Goal: Transaction & Acquisition: Purchase product/service

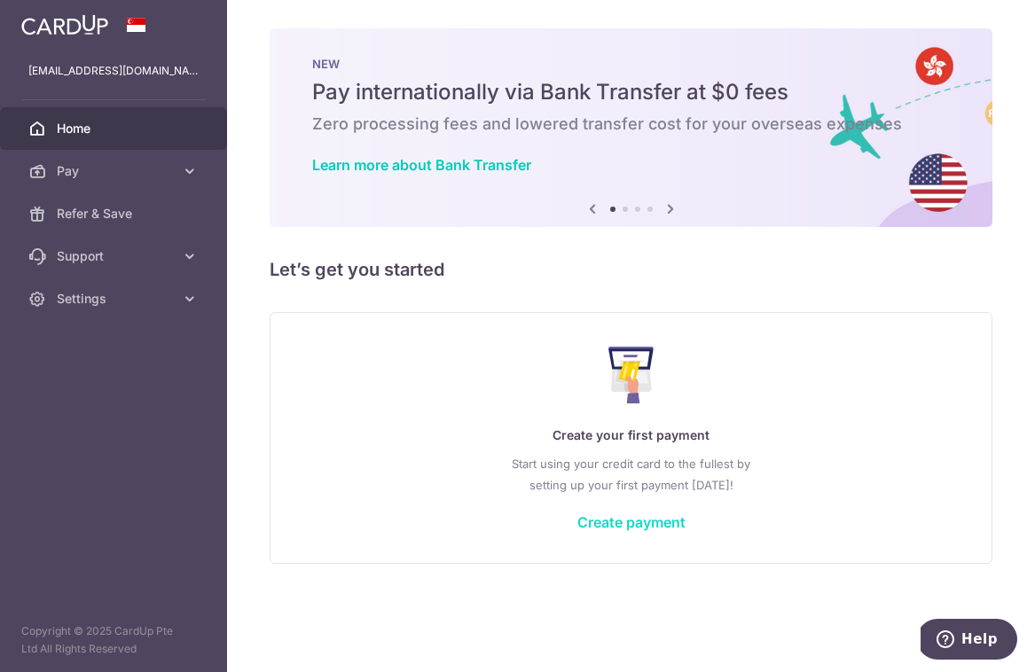
click at [654, 522] on link "Create payment" at bounding box center [631, 522] width 108 height 18
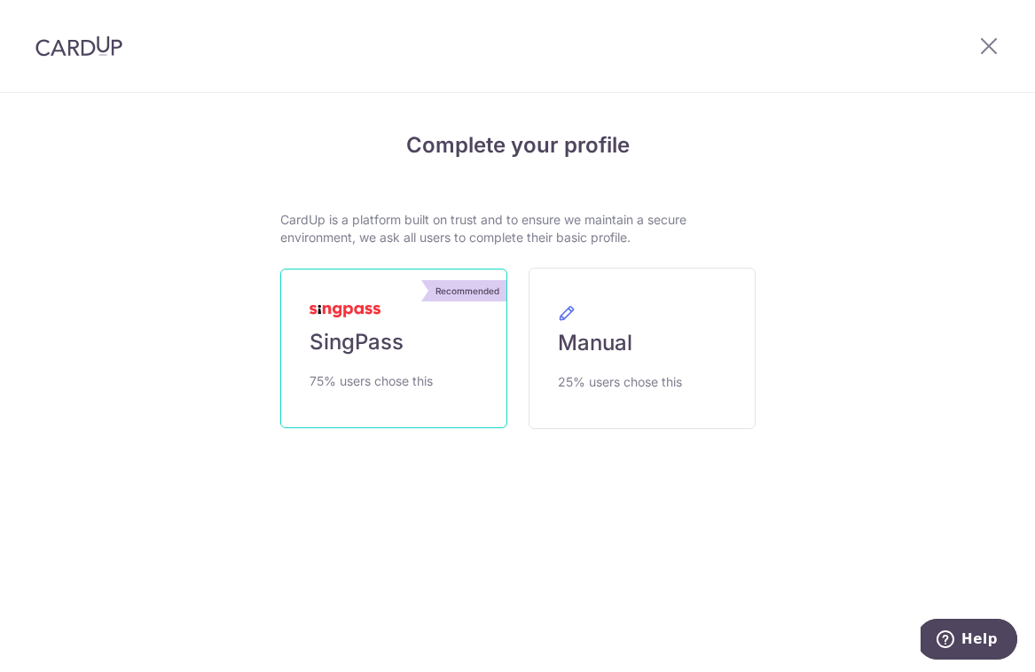
click at [364, 331] on span "SingPass" at bounding box center [356, 342] width 94 height 28
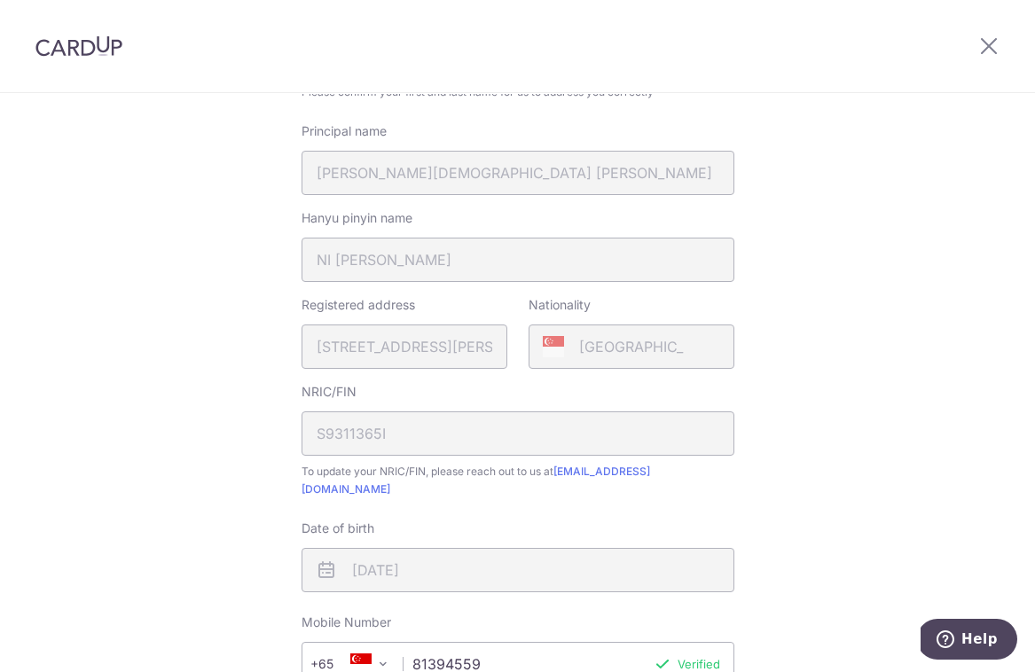
scroll to position [636, 0]
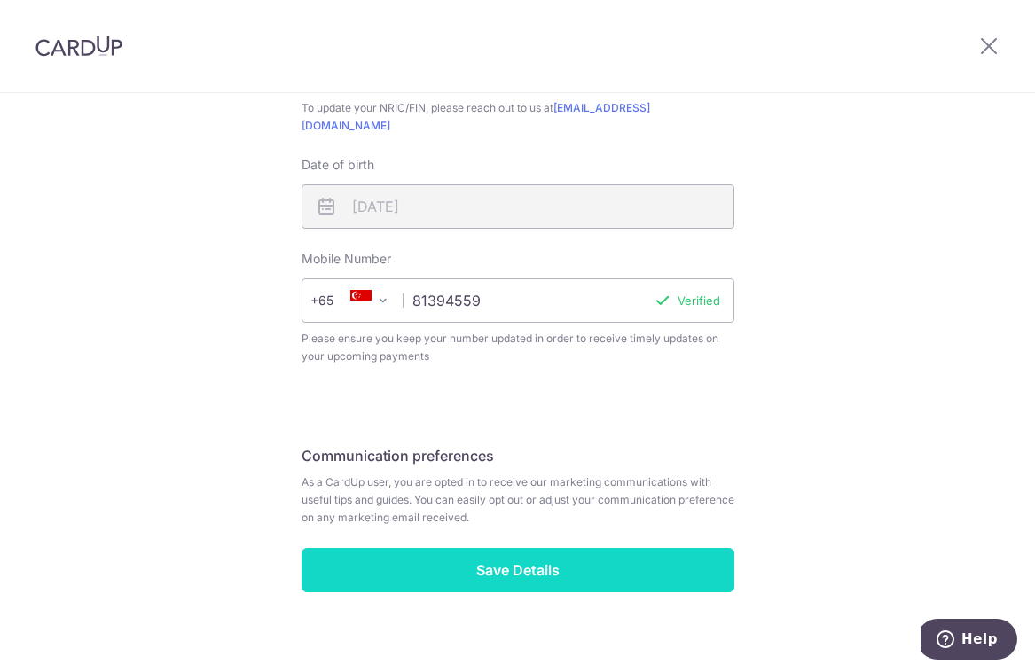
click at [584, 548] on input "Save Details" at bounding box center [517, 570] width 433 height 44
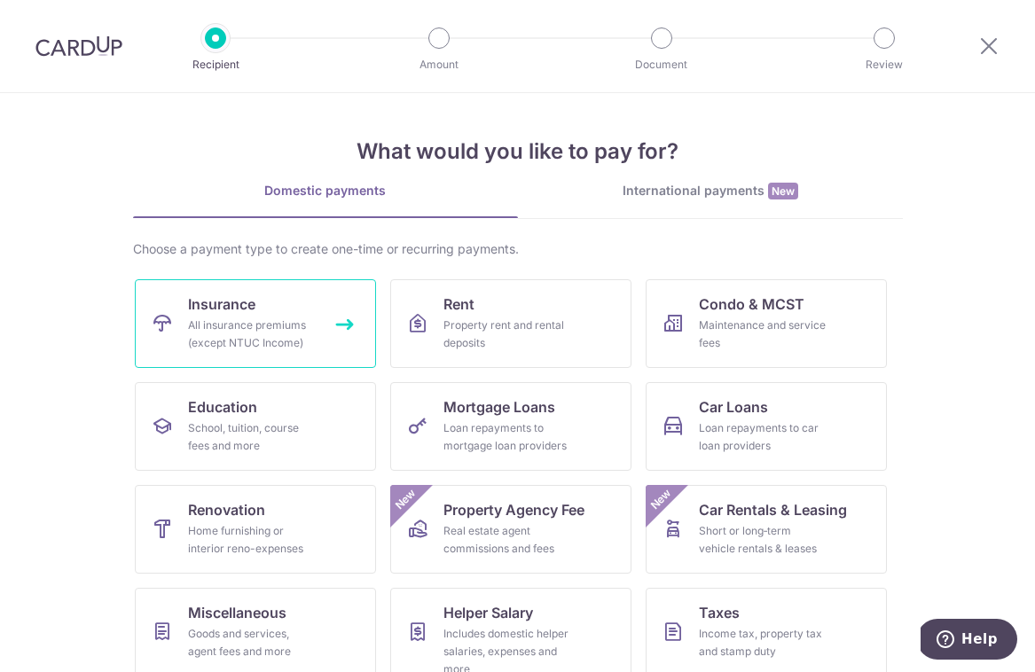
click at [258, 325] on div "All insurance premiums (except NTUC Income)" at bounding box center [252, 334] width 128 height 35
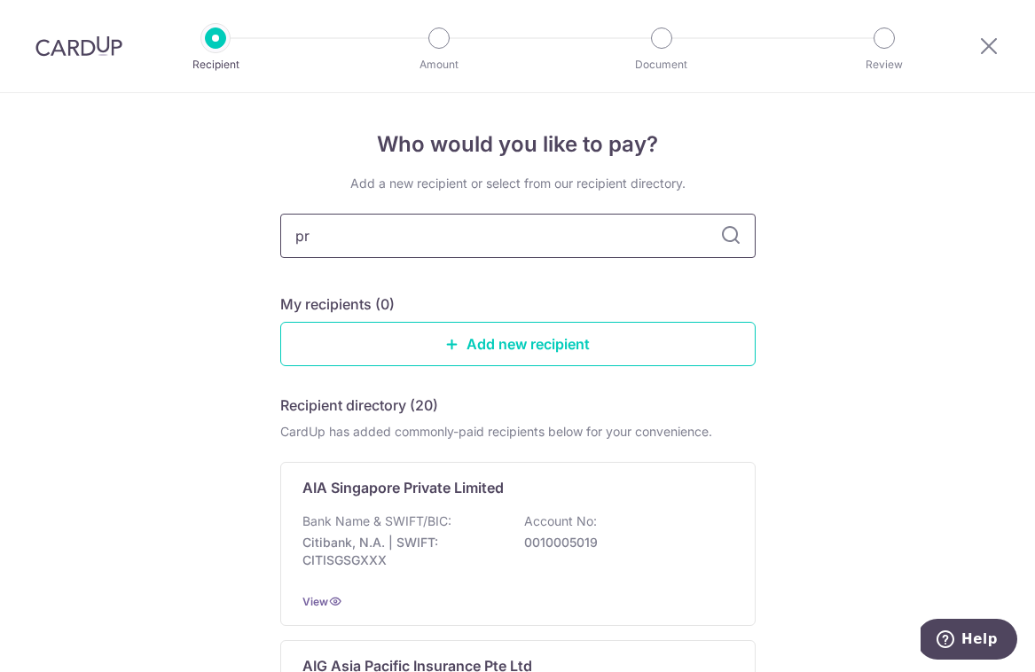
type input "pru"
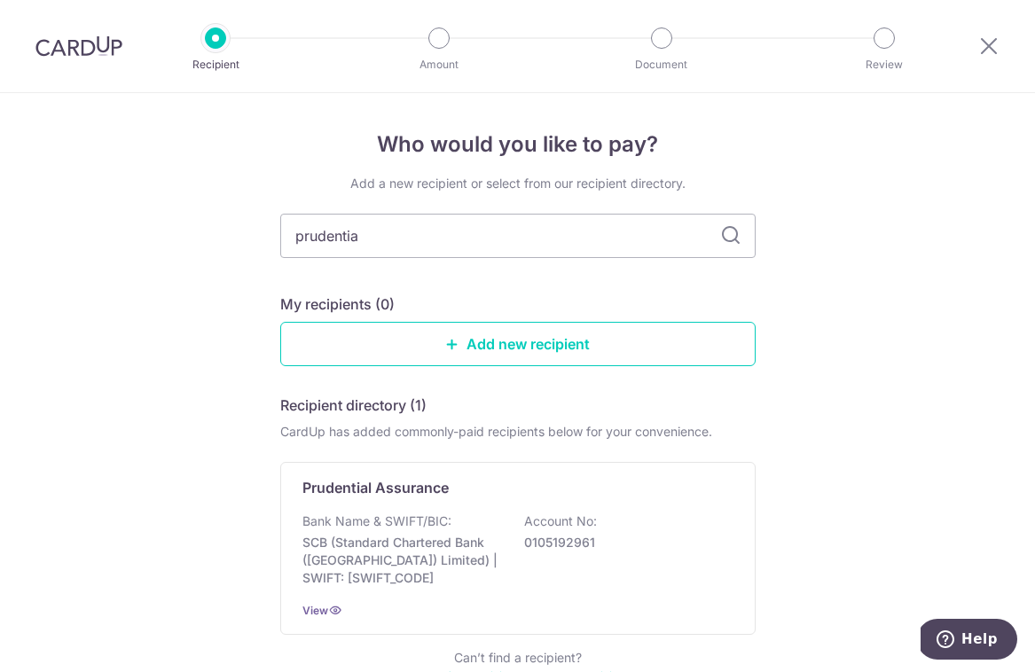
type input "prudential"
click at [730, 235] on icon at bounding box center [730, 235] width 21 height 21
click at [720, 236] on icon at bounding box center [730, 235] width 21 height 21
click at [588, 238] on input "prudential" at bounding box center [517, 236] width 475 height 44
click at [381, 238] on input "prudential" at bounding box center [517, 236] width 475 height 44
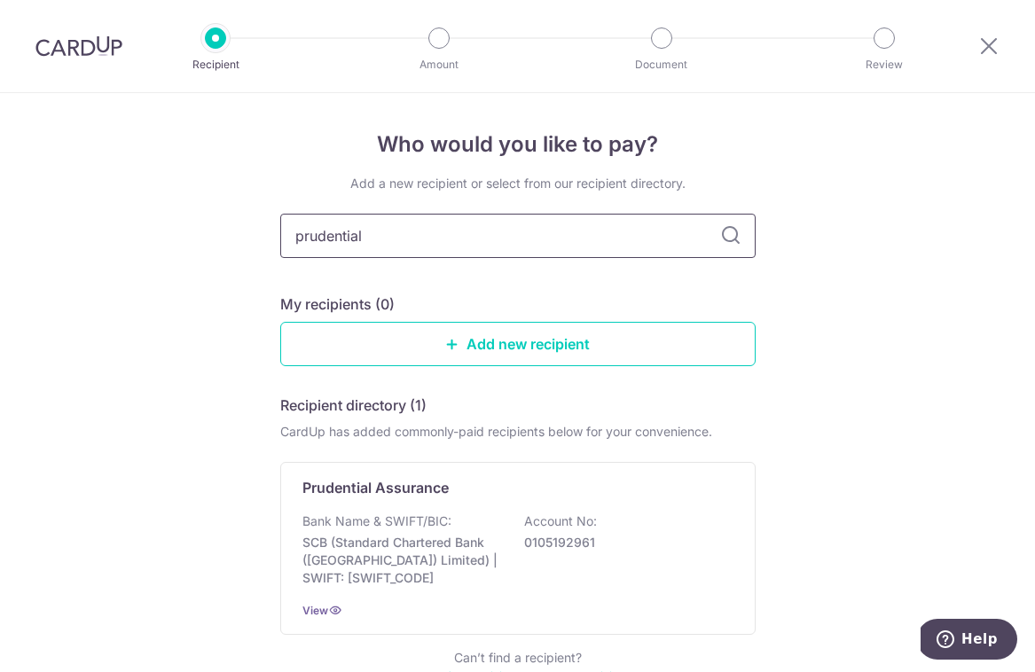
click at [381, 238] on input "prudential" at bounding box center [517, 236] width 475 height 44
type input "Pr"
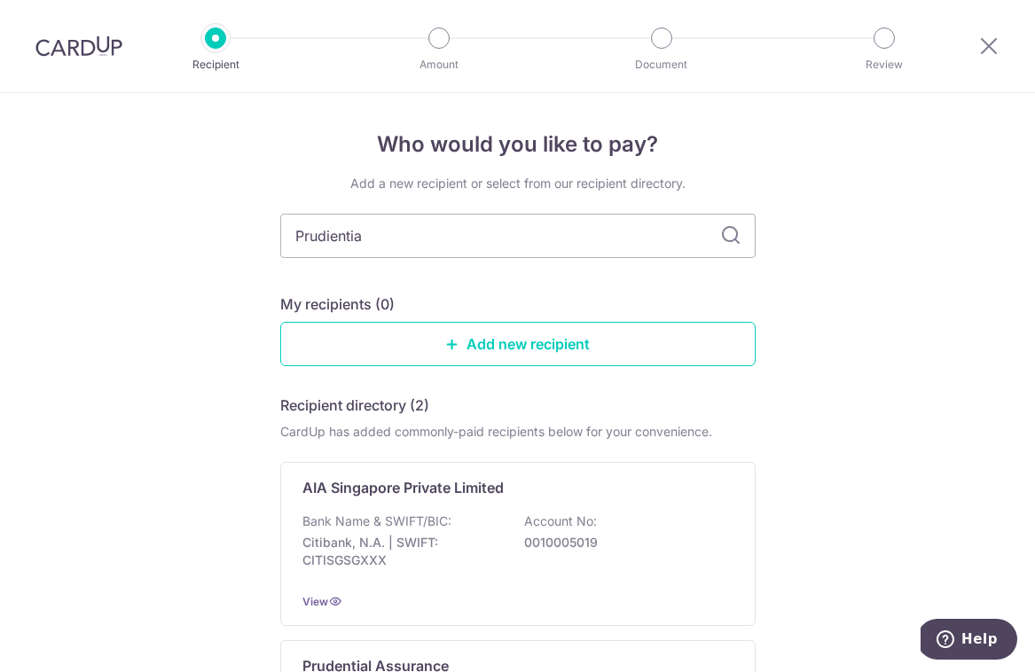
type input "Prudiential"
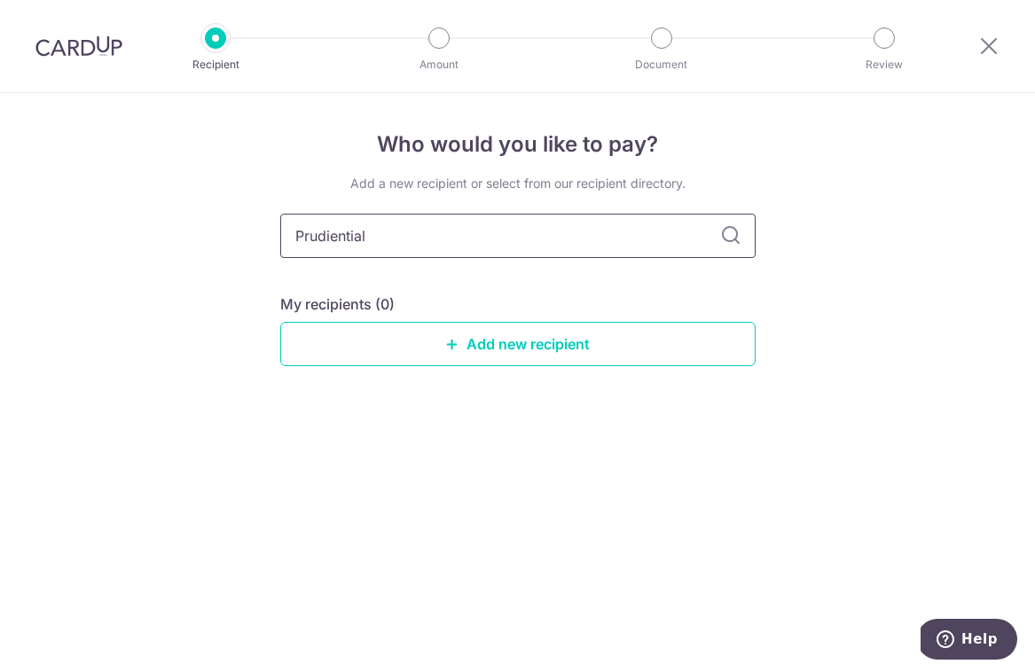
click at [334, 242] on input "Prudiential" at bounding box center [517, 236] width 475 height 44
type input "Prudential"
click at [472, 166] on div "Who would you like to pay? Add a new recipient or select from our recipient dir…" at bounding box center [517, 262] width 475 height 266
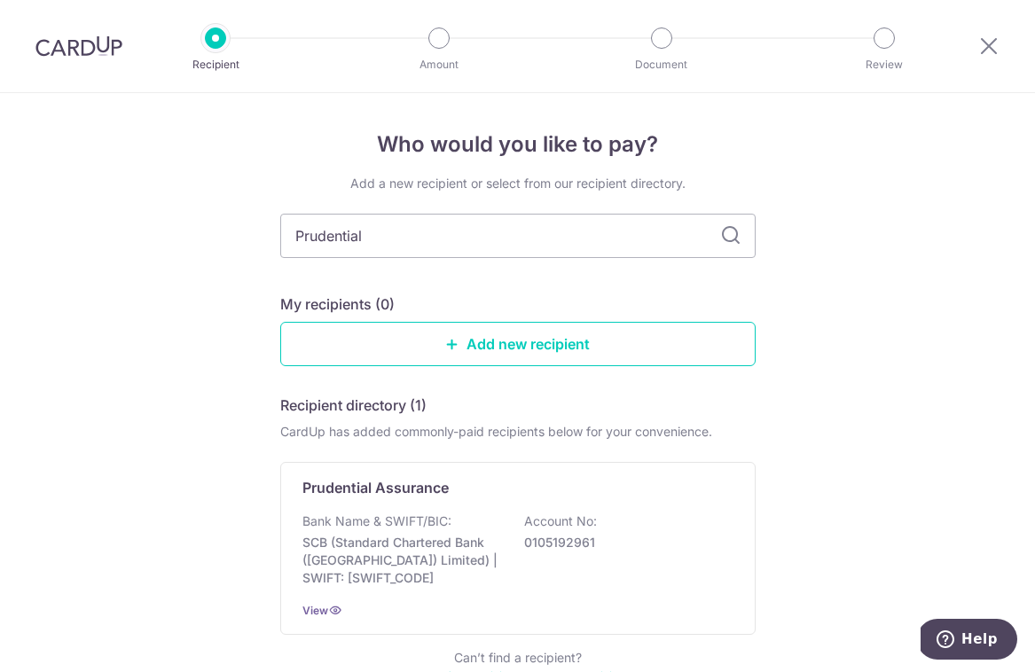
click at [390, 395] on h5 "Recipient directory (1)" at bounding box center [353, 405] width 146 height 21
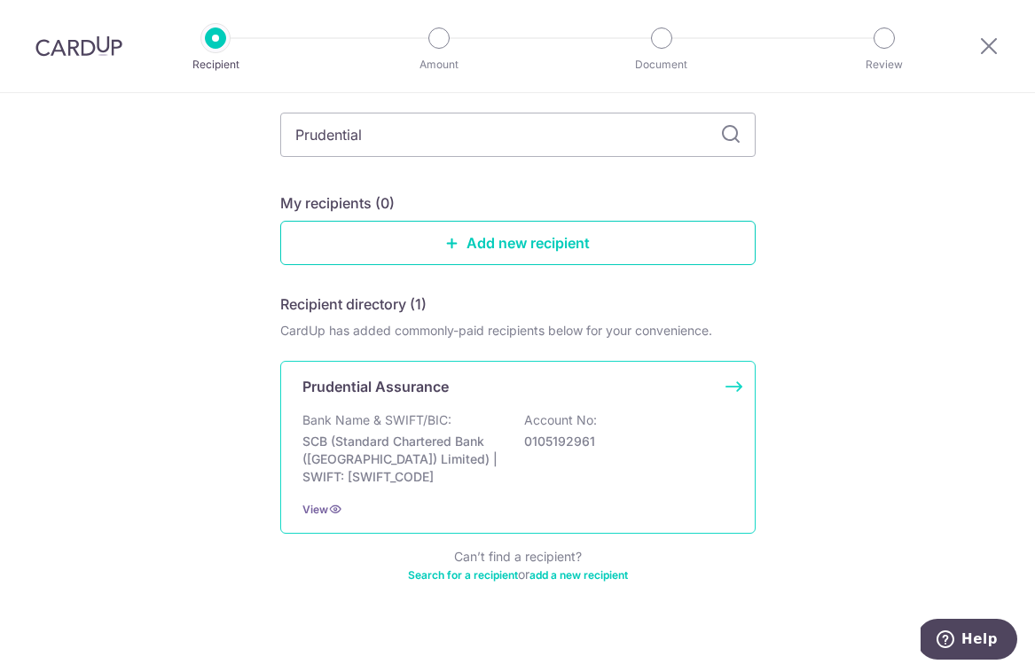
scroll to position [77, 0]
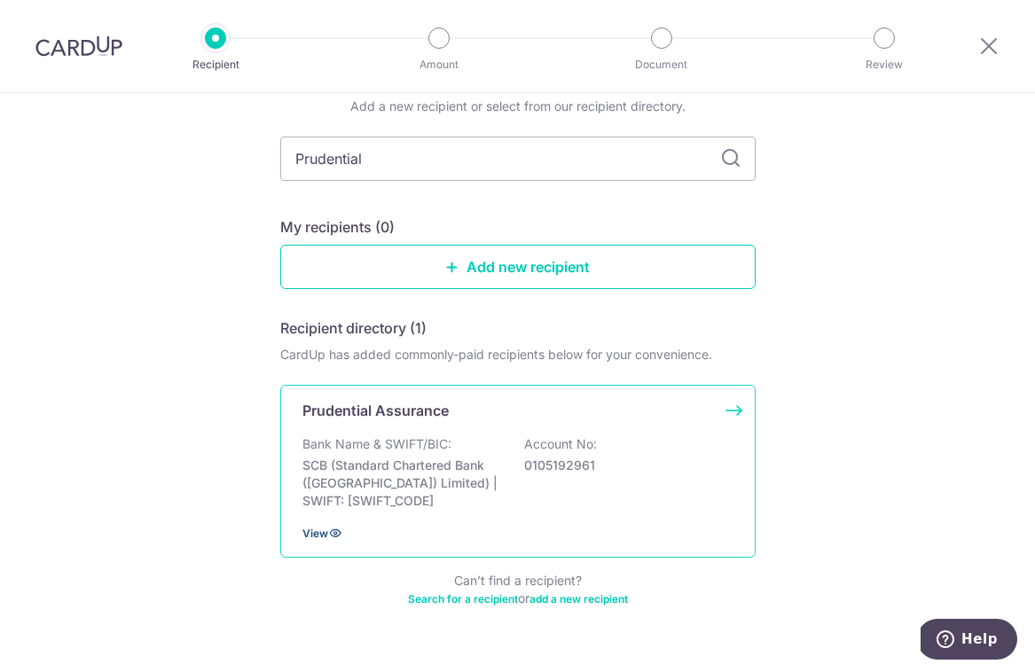
click at [317, 535] on span "View" at bounding box center [315, 533] width 26 height 13
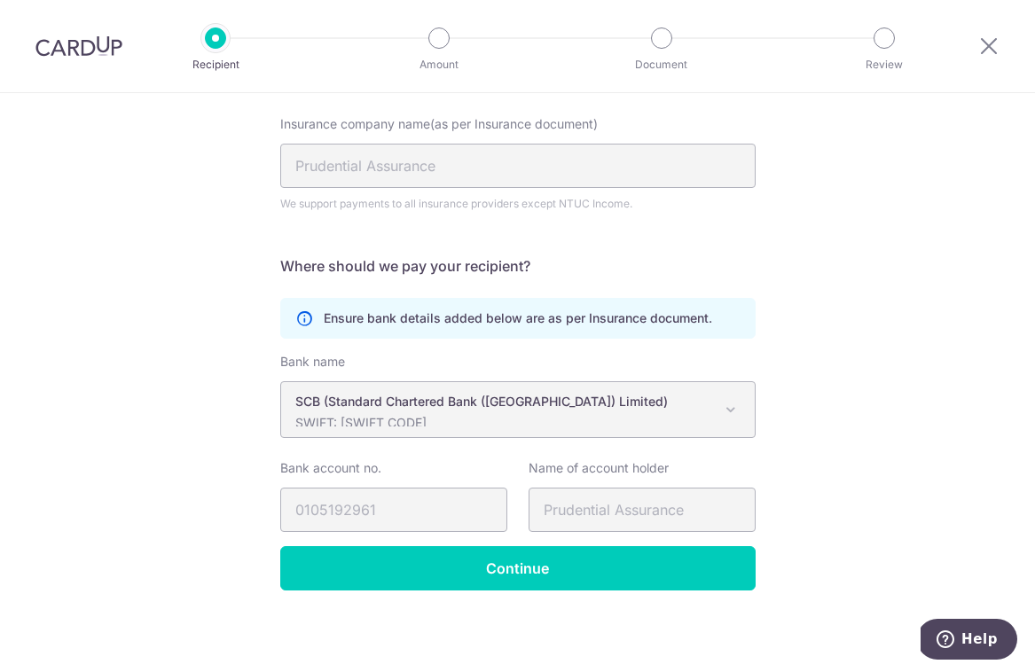
scroll to position [171, 0]
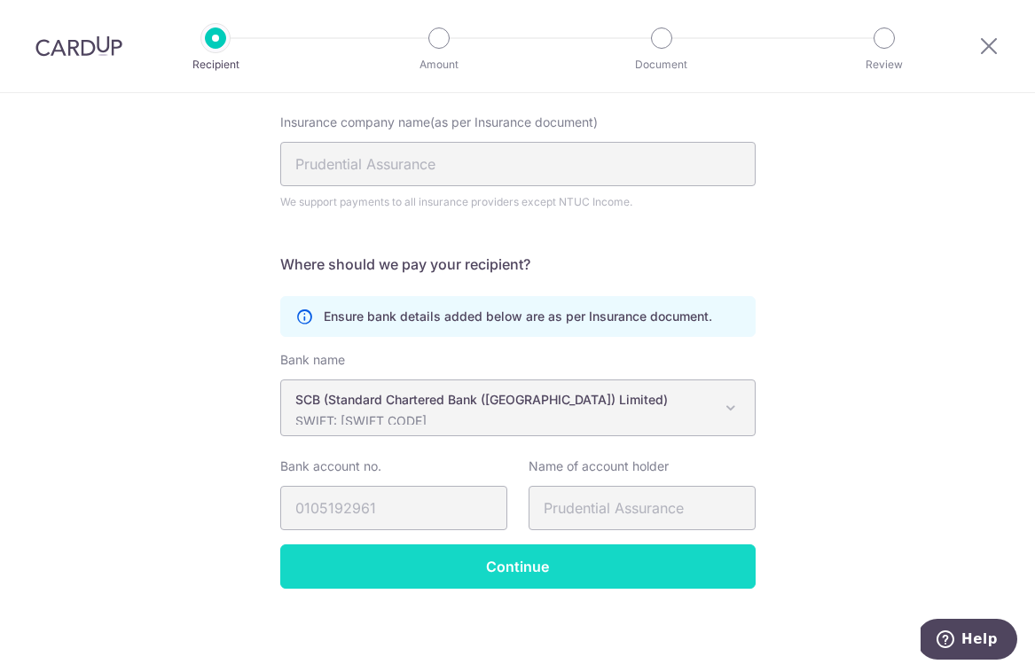
click at [563, 555] on input "Continue" at bounding box center [517, 566] width 475 height 44
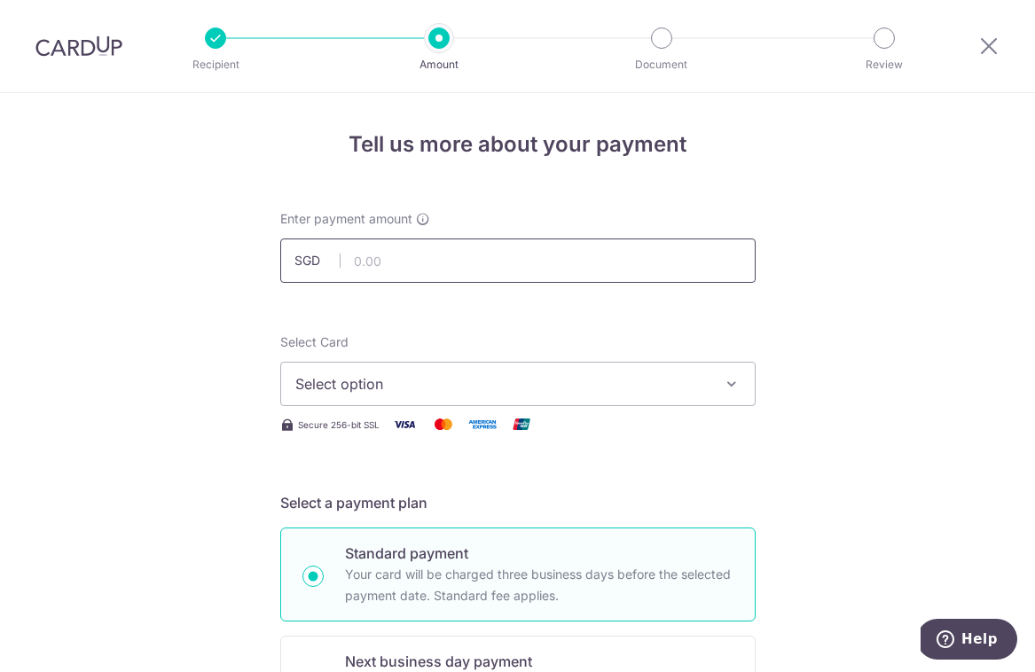
click at [545, 267] on input "text" at bounding box center [517, 261] width 475 height 44
click at [731, 390] on icon "button" at bounding box center [732, 384] width 18 height 18
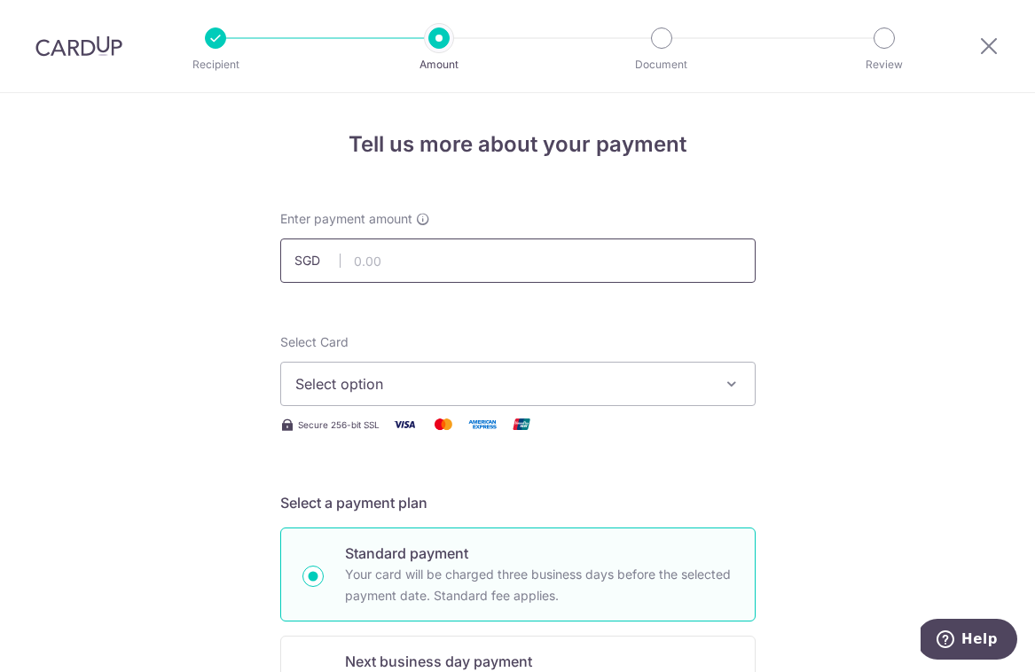
click at [483, 262] on input "text" at bounding box center [517, 261] width 475 height 44
paste input "237.28"
type input "237.28"
click at [414, 365] on button "Select option" at bounding box center [517, 384] width 475 height 44
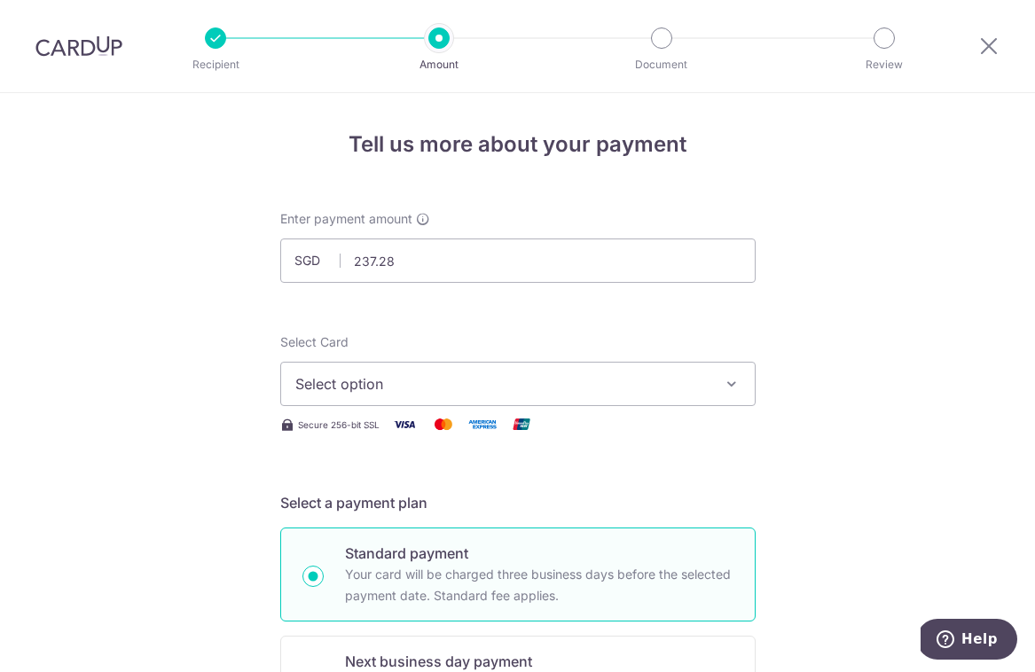
click at [381, 388] on span "Select option" at bounding box center [501, 383] width 413 height 21
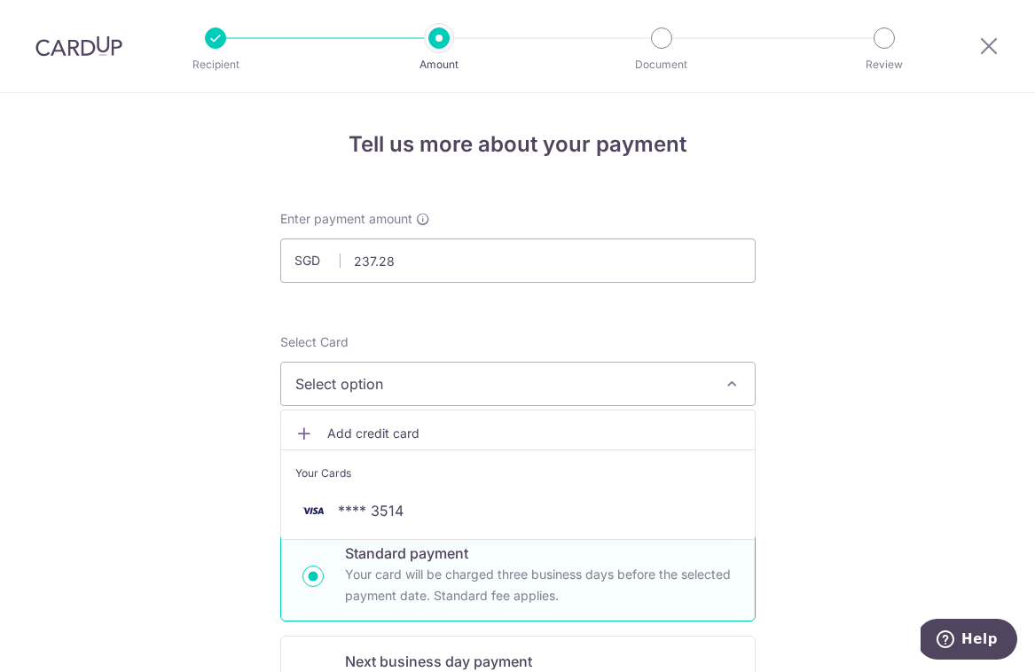
click at [356, 430] on span "Add credit card" at bounding box center [533, 434] width 413 height 18
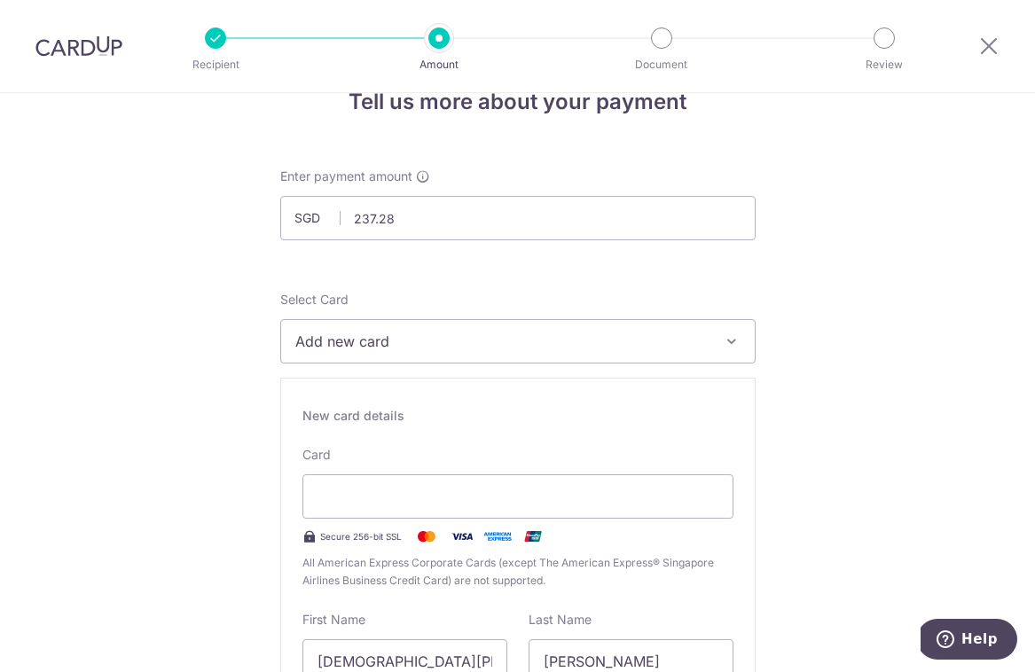
scroll to position [256, 0]
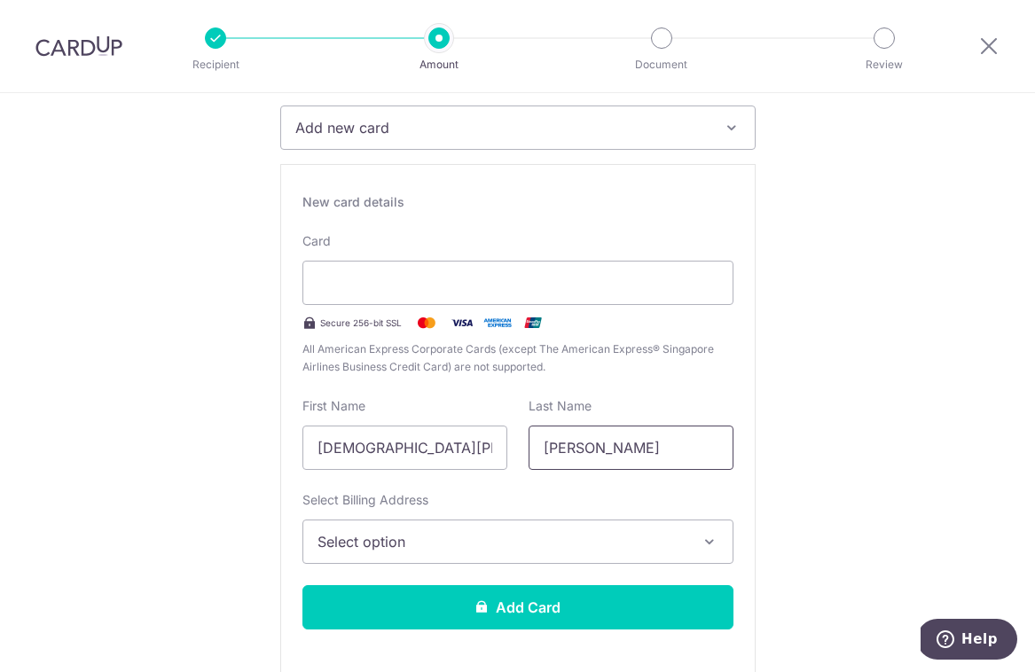
click at [564, 460] on input "[PERSON_NAME]" at bounding box center [630, 448] width 205 height 44
click at [426, 552] on button "Select option" at bounding box center [517, 542] width 431 height 44
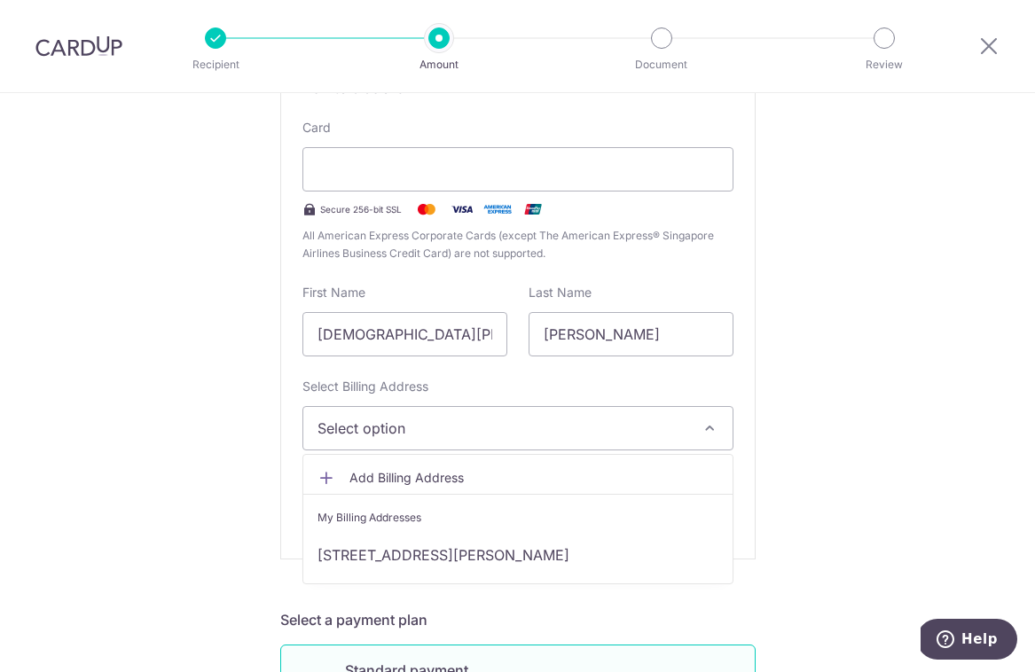
scroll to position [464, 0]
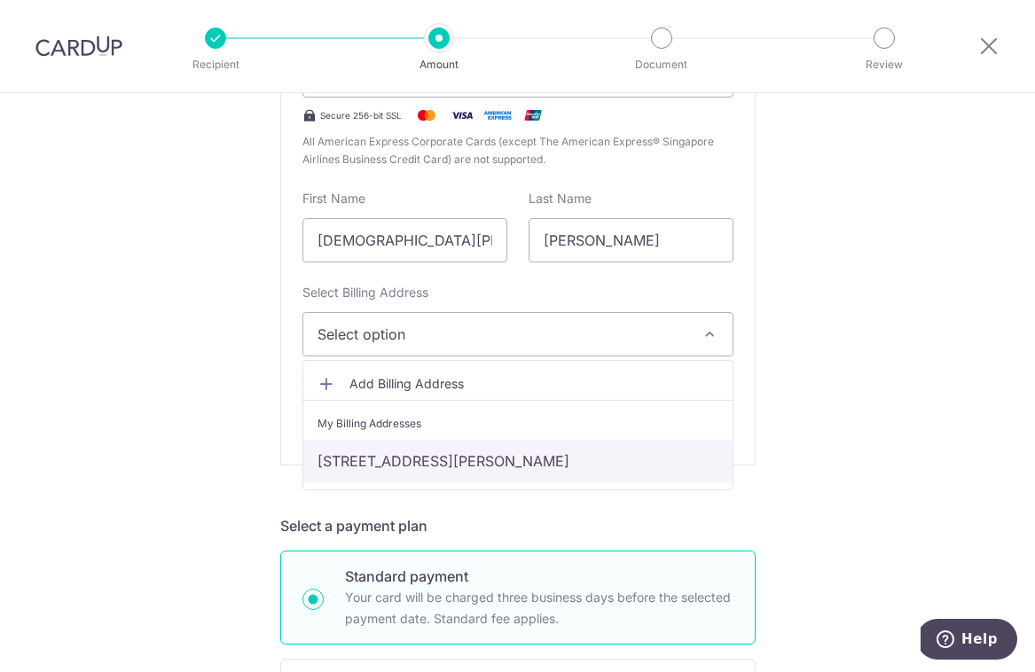
click at [442, 466] on link "[STREET_ADDRESS][PERSON_NAME]" at bounding box center [517, 461] width 429 height 43
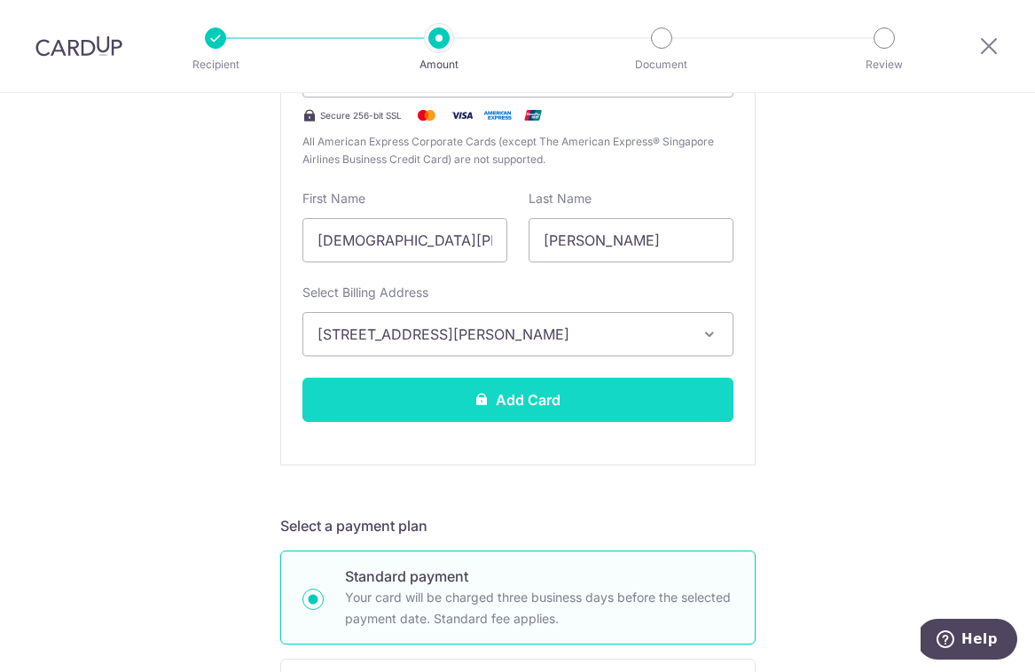
click at [536, 409] on button "Add Card" at bounding box center [517, 400] width 431 height 44
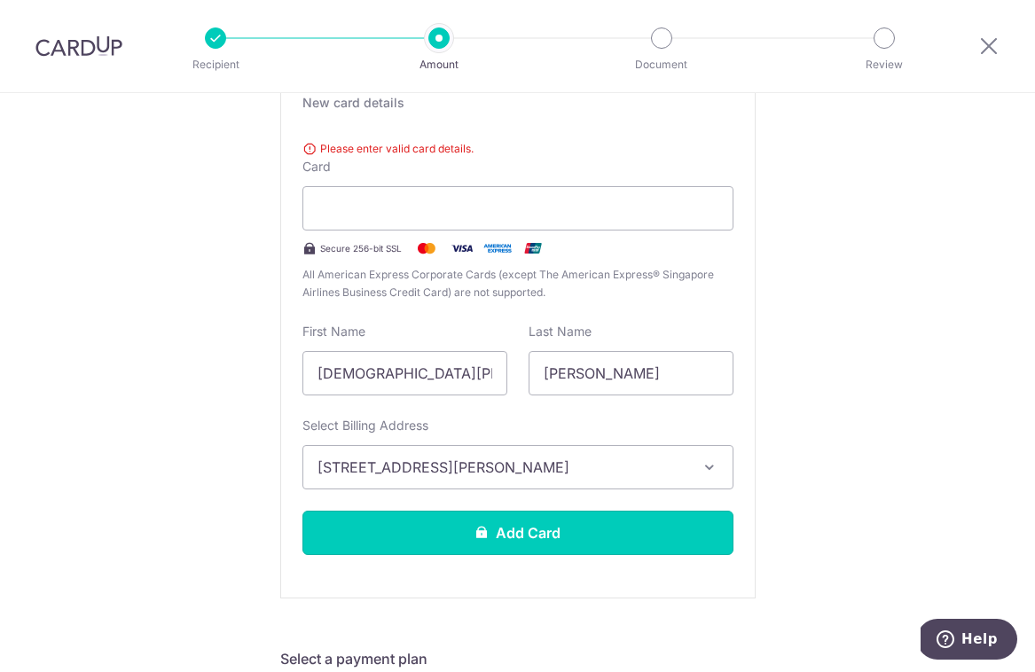
scroll to position [326, 0]
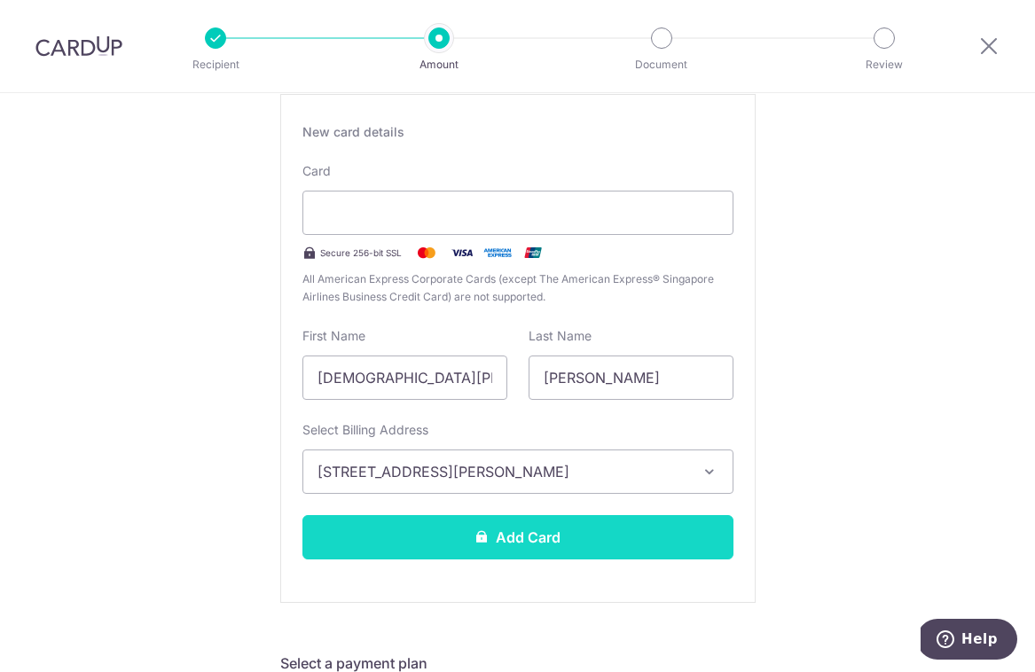
click at [591, 521] on button "Add Card" at bounding box center [517, 537] width 431 height 44
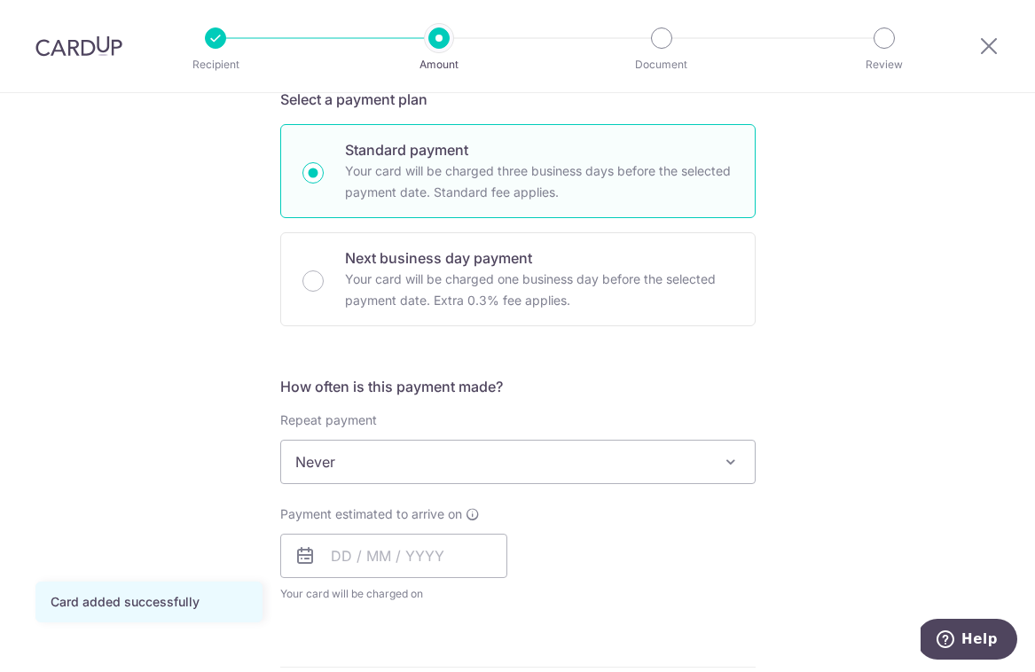
scroll to position [404, 0]
click at [591, 460] on span "Never" at bounding box center [518, 461] width 474 height 43
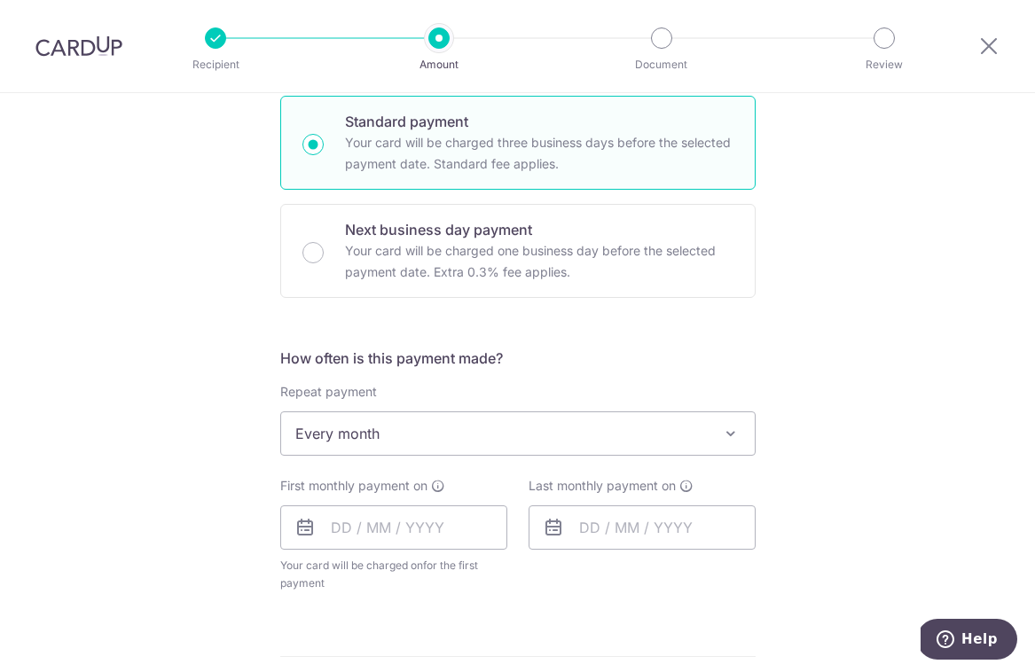
scroll to position [447, 0]
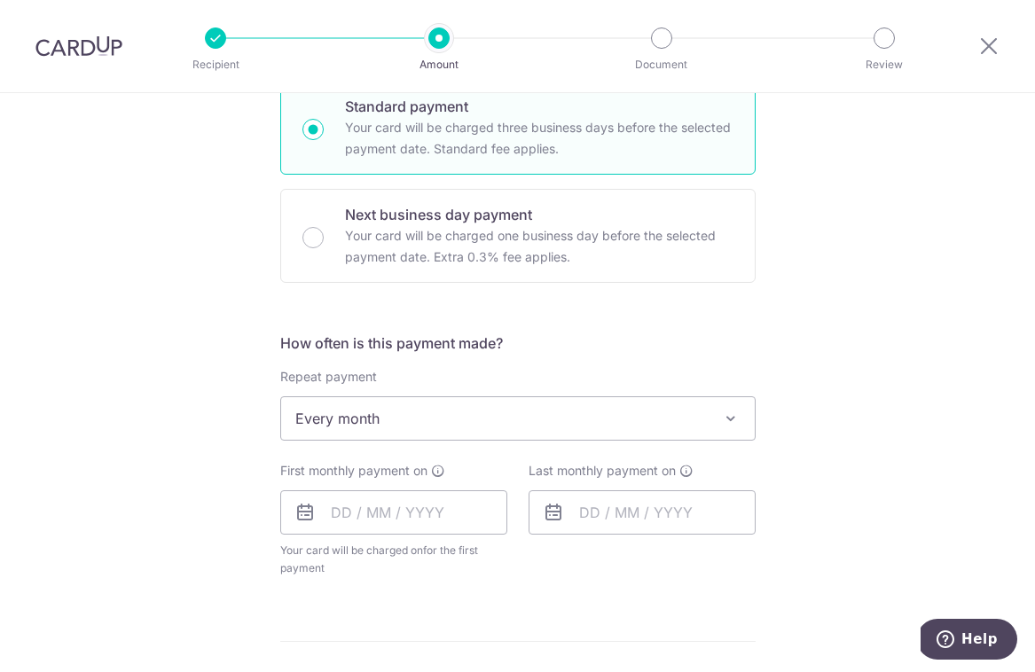
click at [663, 428] on span "Every month" at bounding box center [518, 418] width 474 height 43
click at [438, 514] on input "text" at bounding box center [393, 512] width 227 height 44
click at [130, 511] on div "Tell us more about your payment Enter payment amount SGD 237.28 237.28 Card add…" at bounding box center [517, 457] width 1035 height 1622
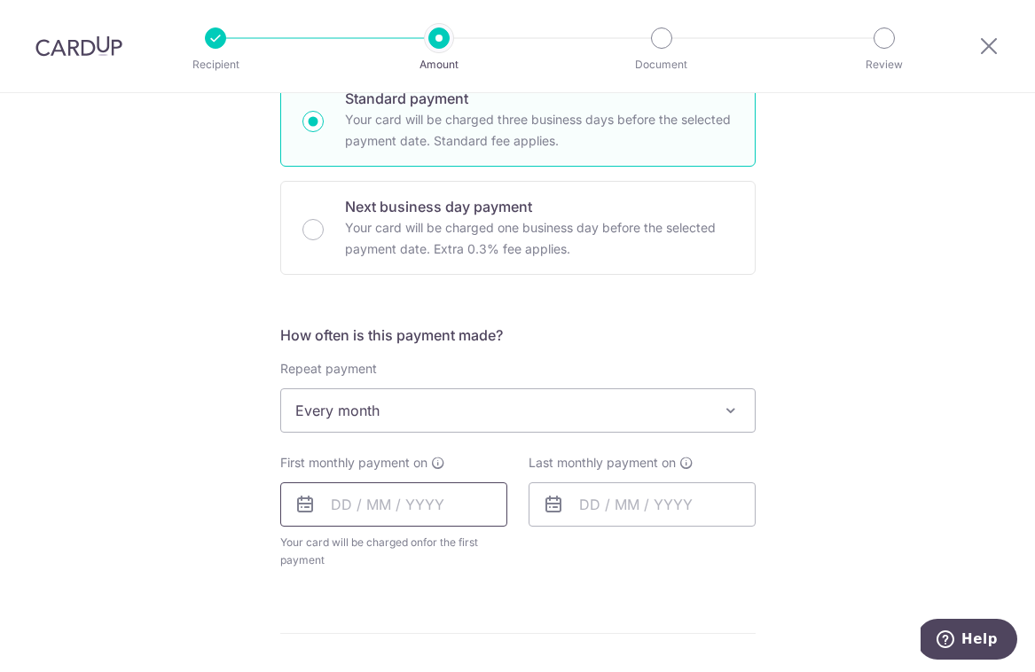
scroll to position [474, 0]
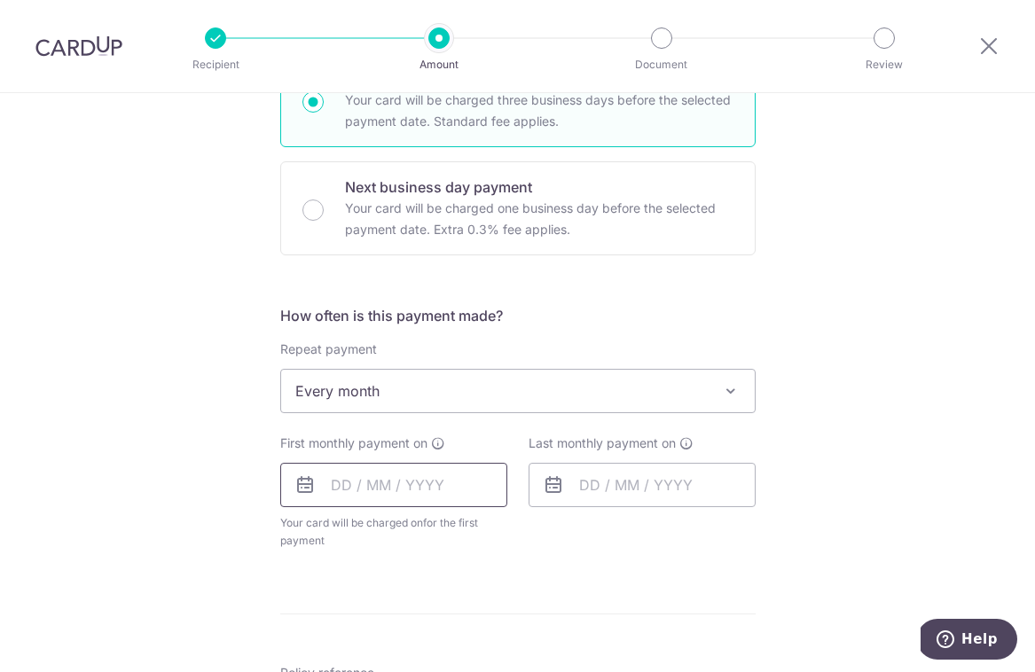
click at [338, 487] on input "text" at bounding box center [393, 485] width 227 height 44
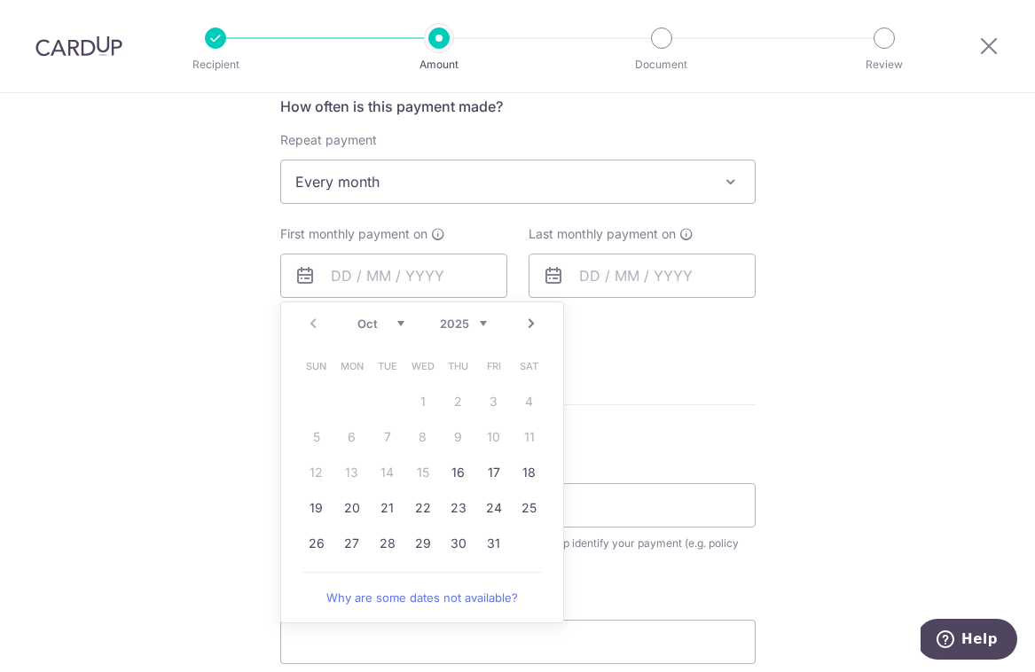
click at [681, 385] on form "Enter payment amount SGD 237.28 237.28 Card added successfully Select Card ****…" at bounding box center [517, 236] width 475 height 1421
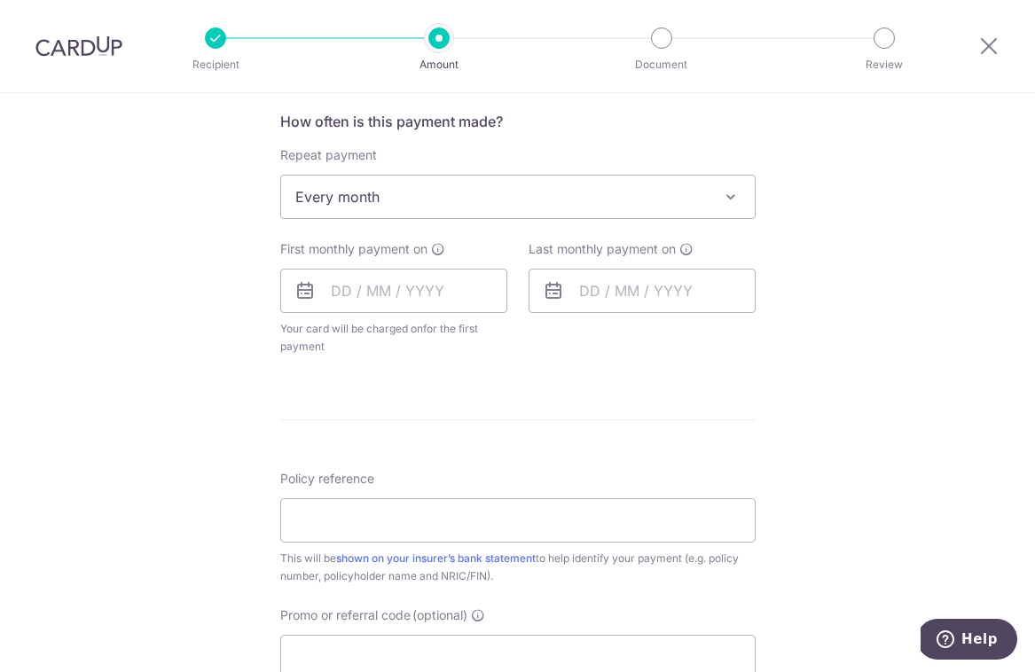
scroll to position [644, 0]
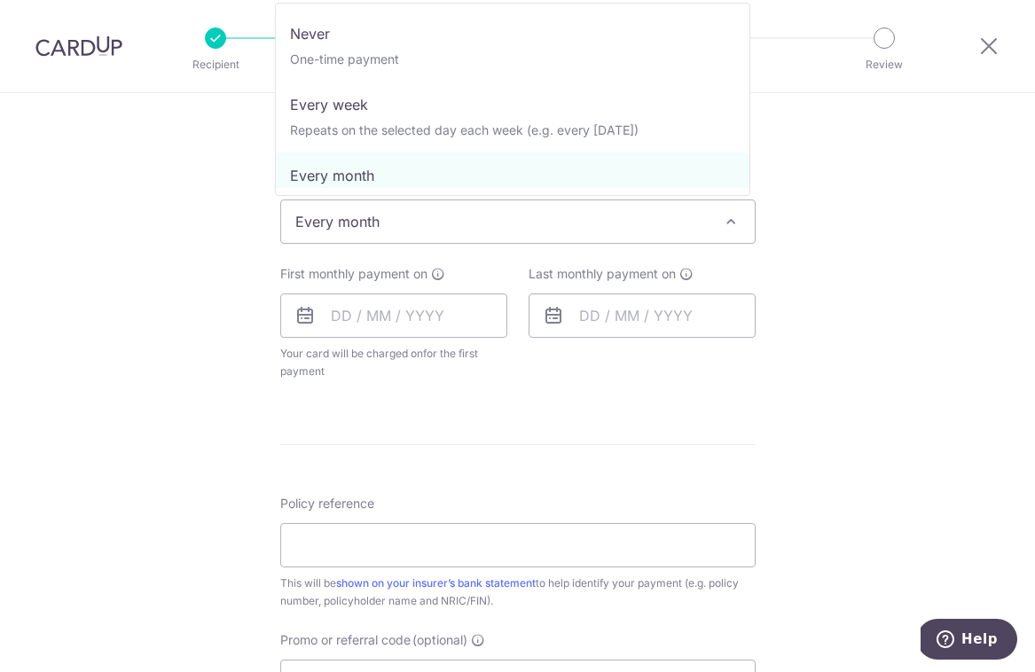
click at [464, 231] on span "Every month" at bounding box center [518, 221] width 474 height 43
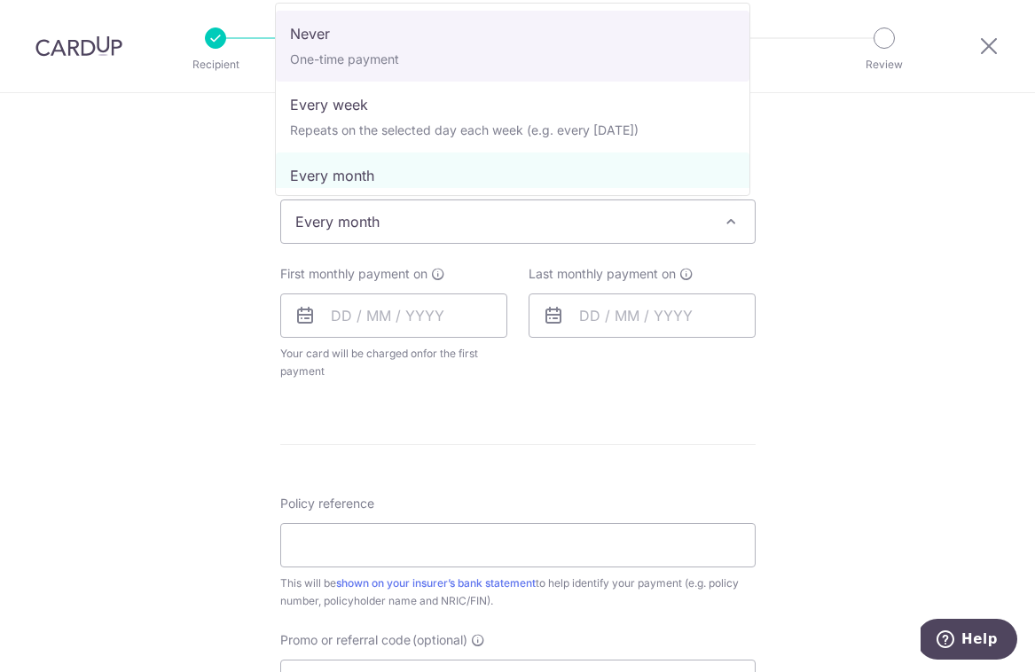
select select "1"
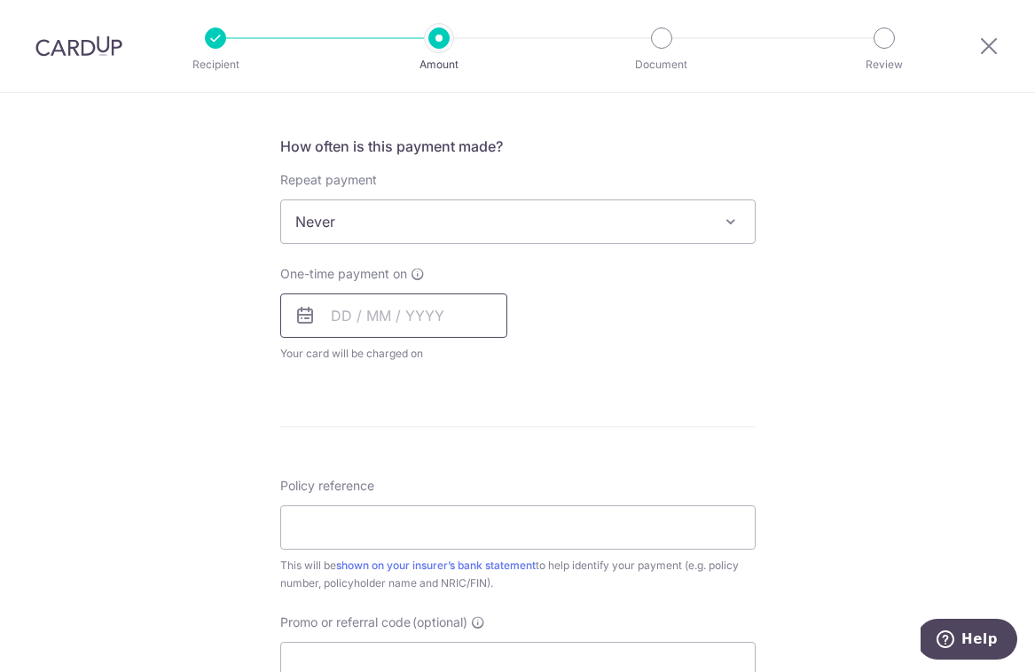
click at [389, 317] on input "text" at bounding box center [393, 316] width 227 height 44
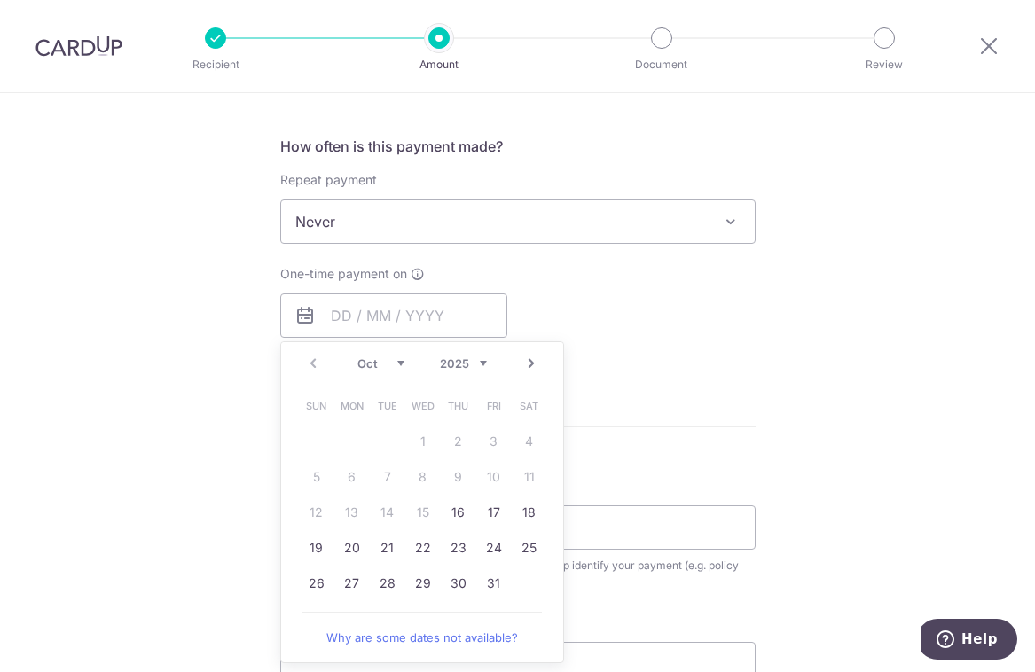
click at [697, 461] on form "Enter payment amount SGD 237.28 237.28 Card added successfully Select Card ****…" at bounding box center [517, 268] width 475 height 1404
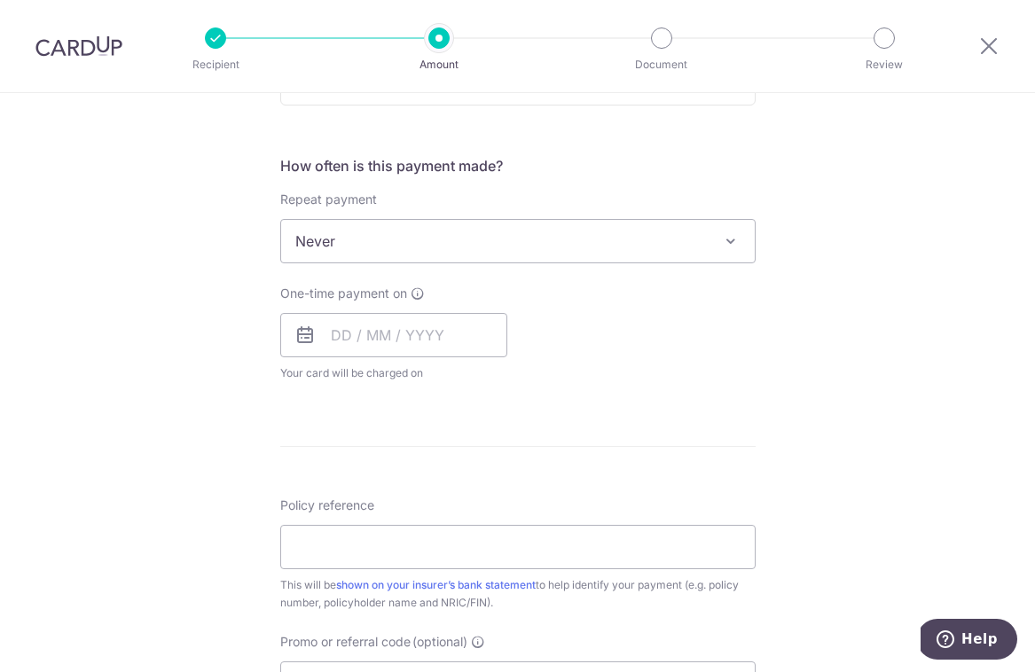
scroll to position [607, 0]
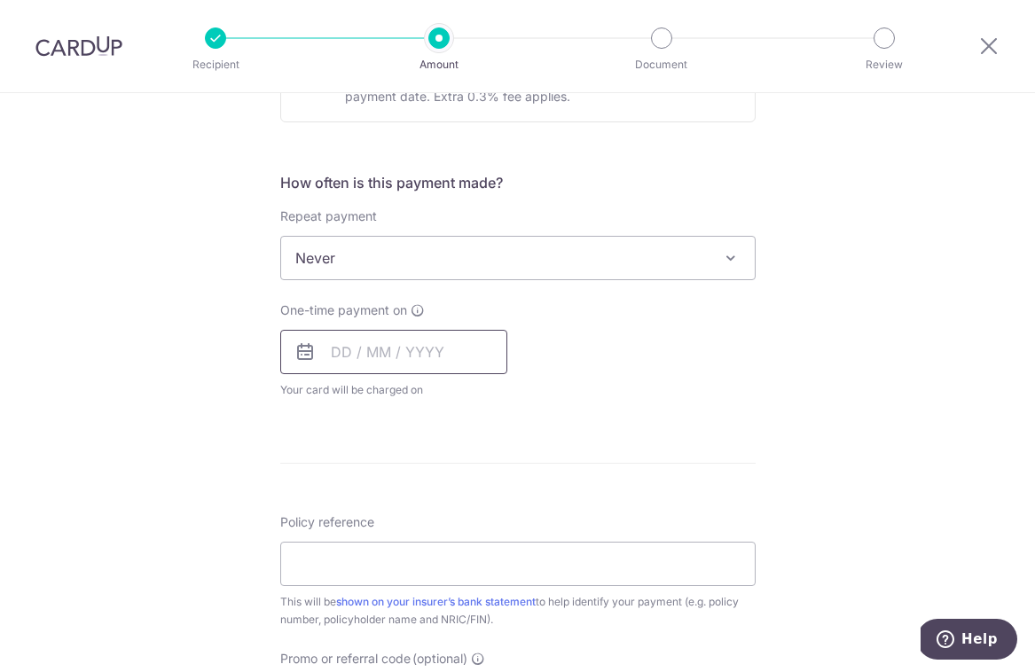
click at [442, 342] on input "text" at bounding box center [393, 352] width 227 height 44
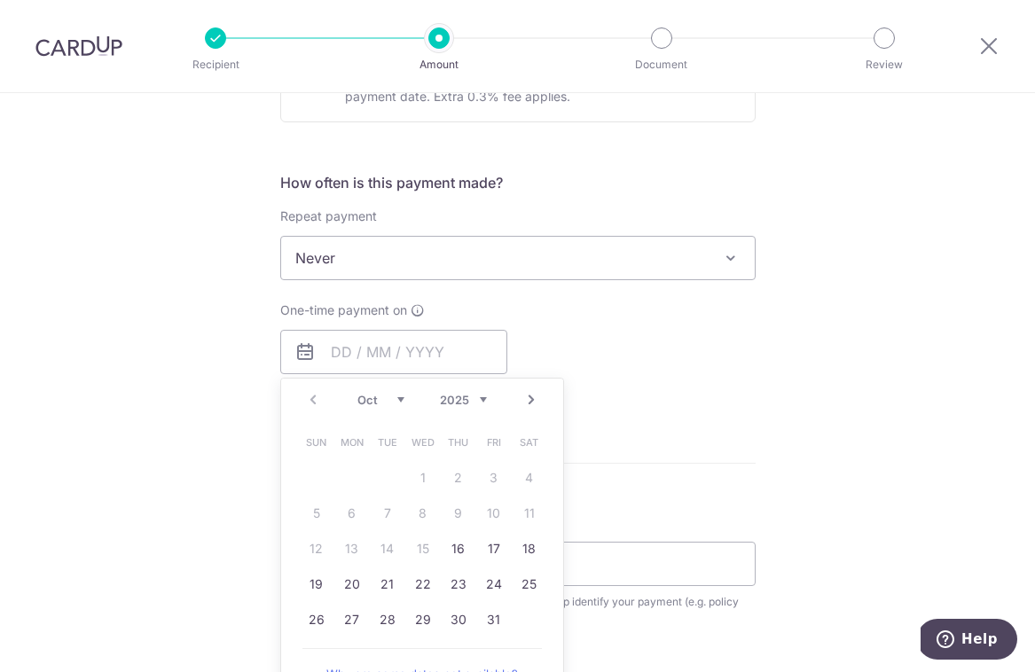
click at [612, 393] on div "One-time payment on Prev Next Oct Nov Dec 2025 2026 2027 2028 2029 2030 2031 20…" at bounding box center [518, 350] width 497 height 98
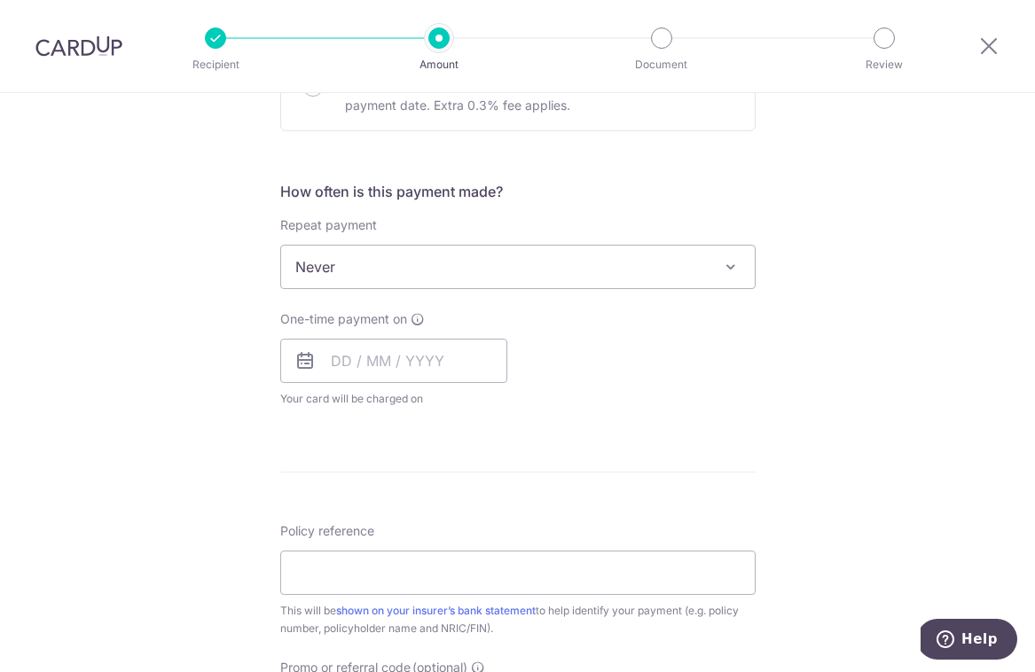
scroll to position [565, 0]
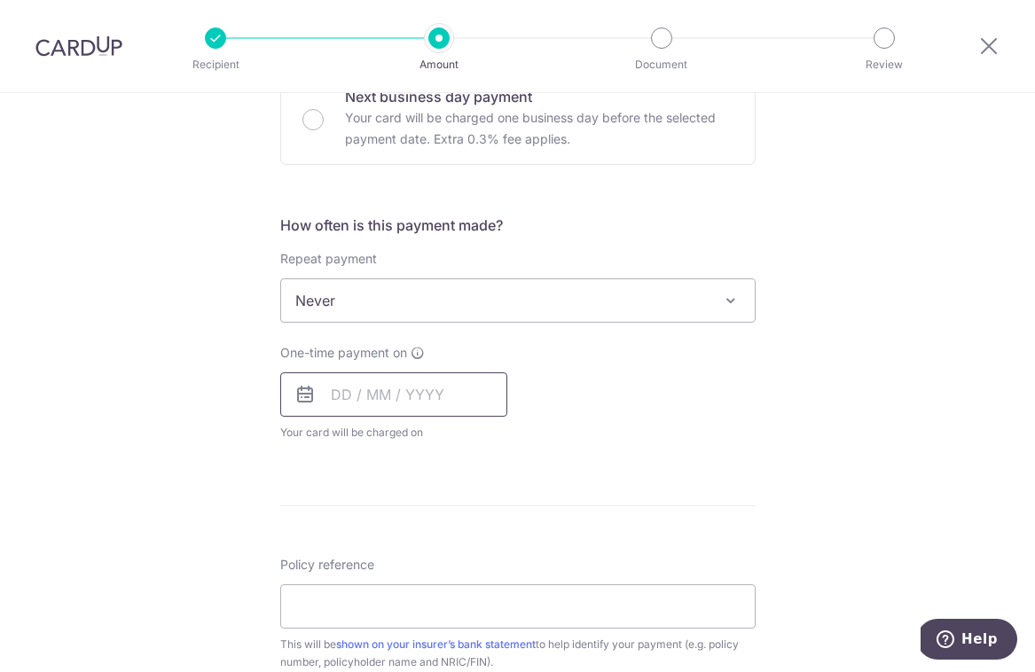
click at [469, 407] on input "text" at bounding box center [393, 394] width 227 height 44
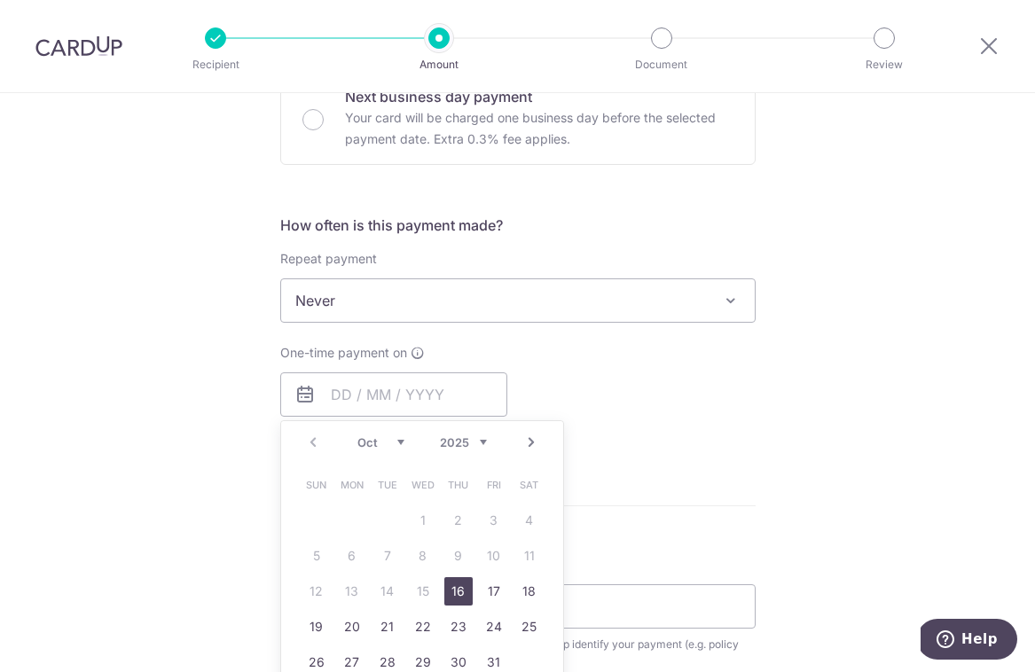
click at [458, 599] on link "16" at bounding box center [458, 591] width 28 height 28
type input "16/10/2025"
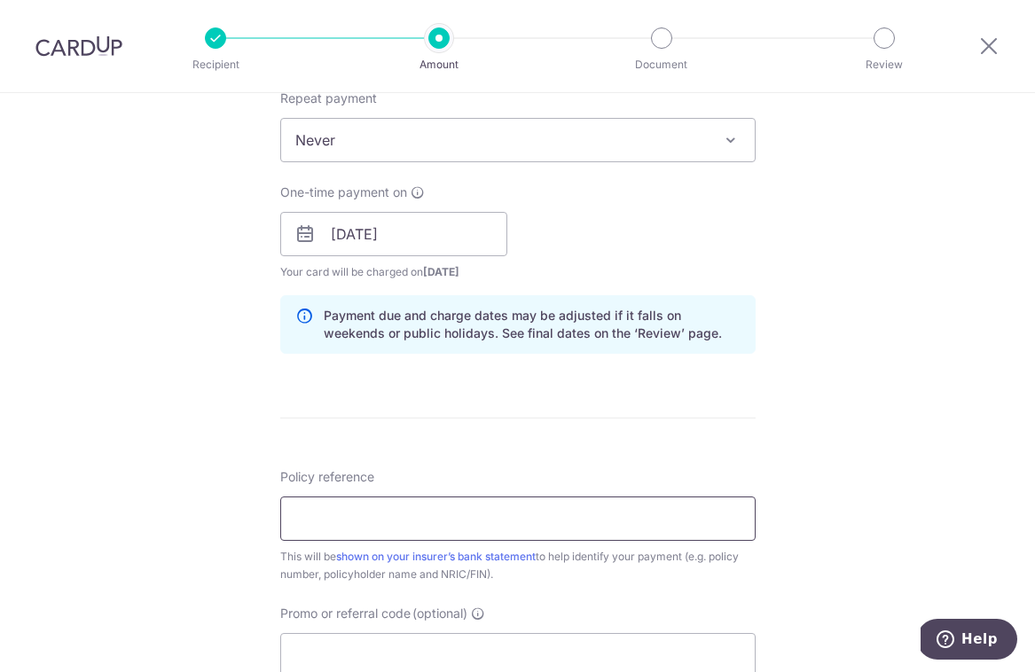
click at [566, 508] on input "Policy reference" at bounding box center [517, 519] width 475 height 44
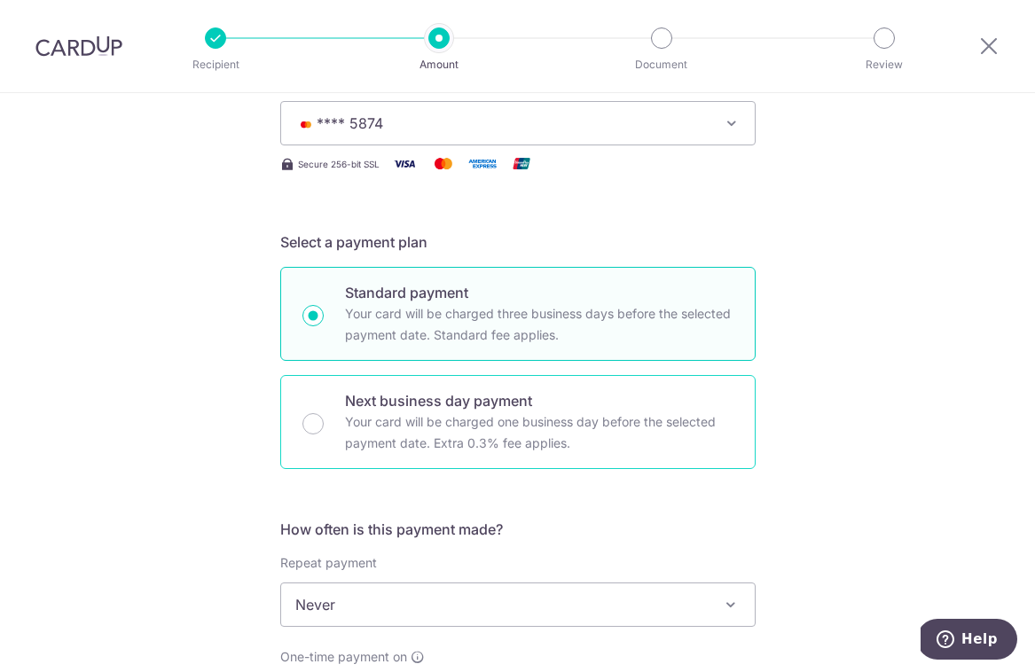
scroll to position [0, 0]
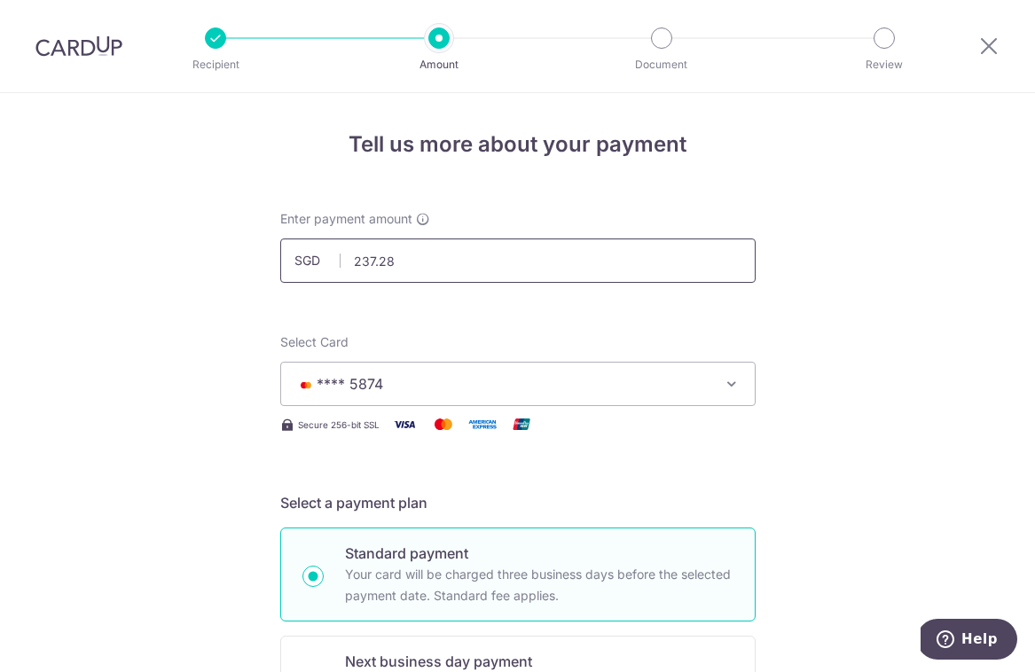
click at [483, 239] on input "237.28" at bounding box center [517, 261] width 475 height 44
drag, startPoint x: 701, startPoint y: 384, endPoint x: 698, endPoint y: 365, distance: 19.0
click at [702, 384] on span "**** 5874" at bounding box center [501, 383] width 413 height 21
type input "750.00"
